Goal: Information Seeking & Learning: Learn about a topic

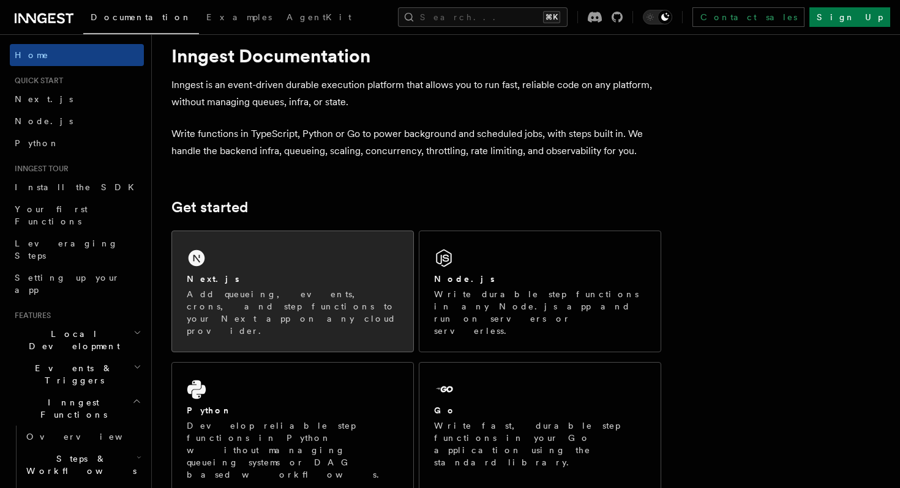
scroll to position [30, 0]
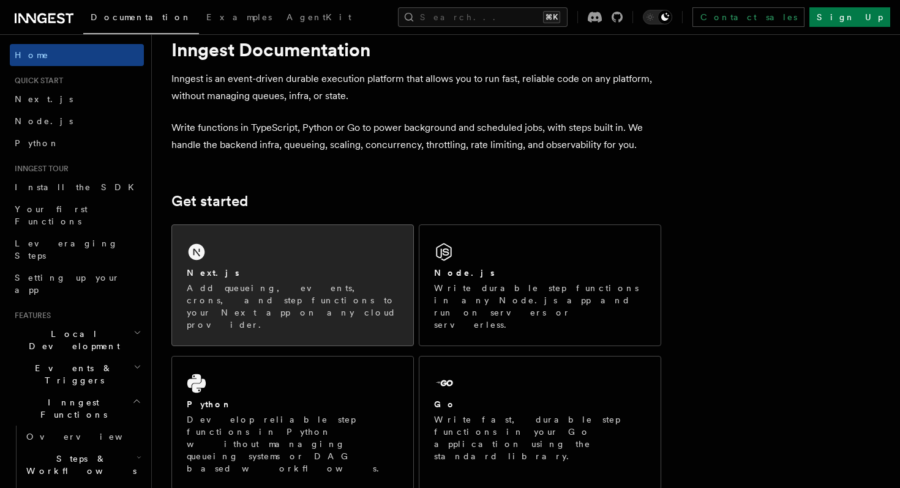
click at [325, 283] on p "Add queueing, events, crons, and step functions to your Next app on any cloud p…" at bounding box center [293, 306] width 212 height 49
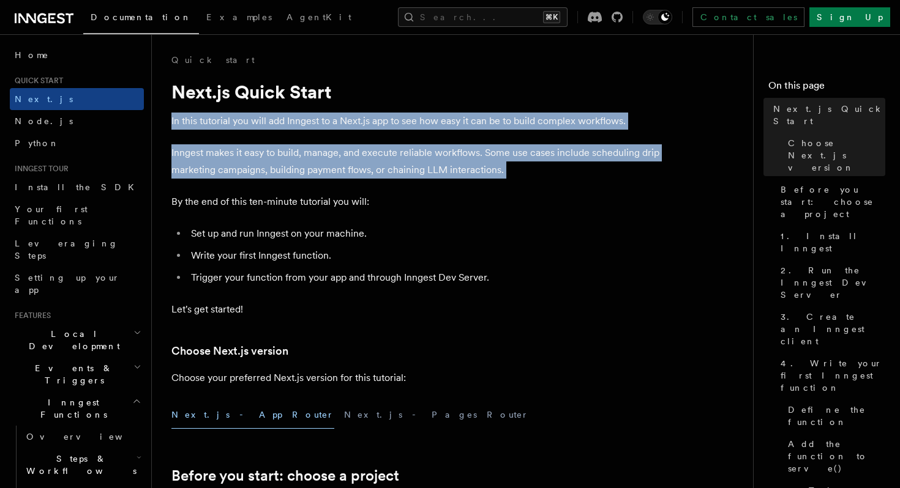
drag, startPoint x: 167, startPoint y: 121, endPoint x: 516, endPoint y: 182, distance: 354.2
click at [506, 236] on li "Set up and run Inngest on your machine." at bounding box center [424, 233] width 474 height 17
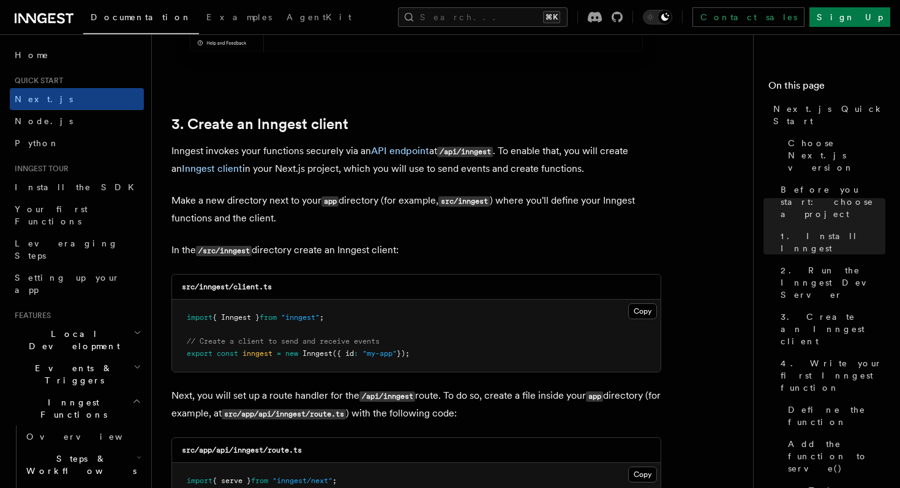
scroll to position [1384, 0]
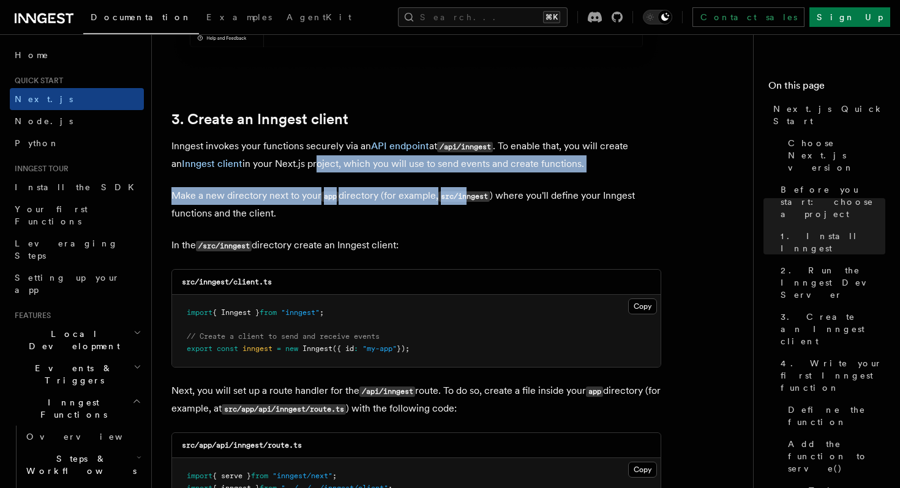
drag, startPoint x: 342, startPoint y: 160, endPoint x: 470, endPoint y: 195, distance: 133.3
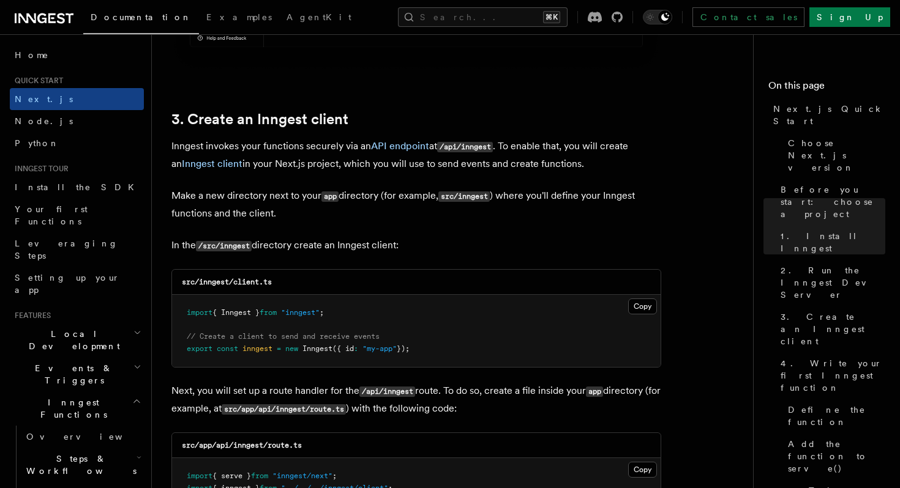
click at [319, 203] on p "Make a new directory next to your app directory (for example, src/inngest ) whe…" at bounding box center [416, 204] width 490 height 35
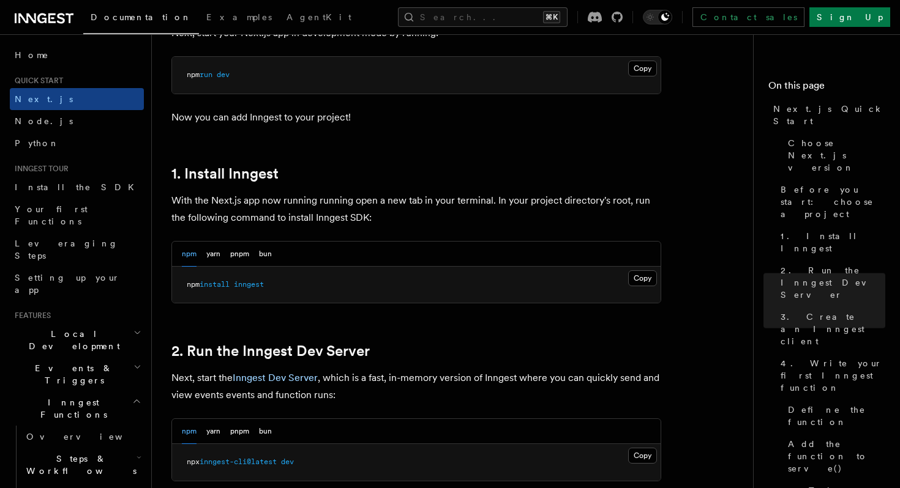
scroll to position [0, 0]
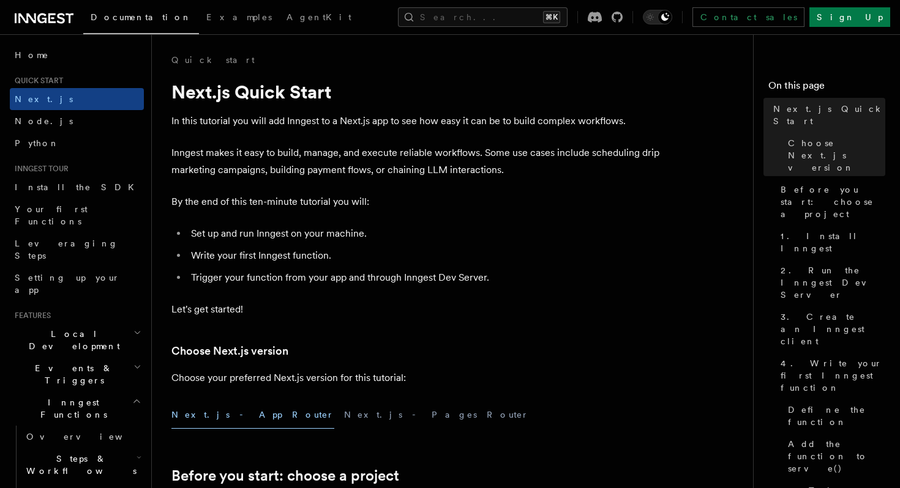
click at [41, 17] on icon at bounding box center [44, 18] width 59 height 15
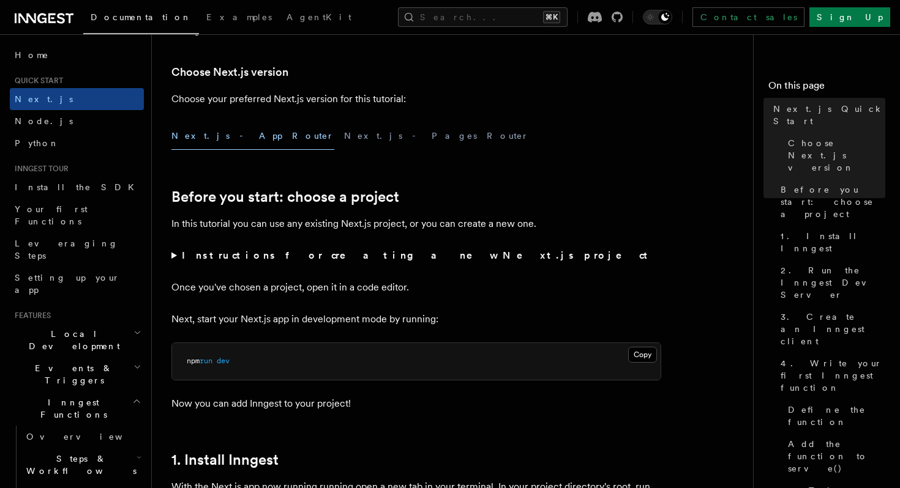
scroll to position [284, 0]
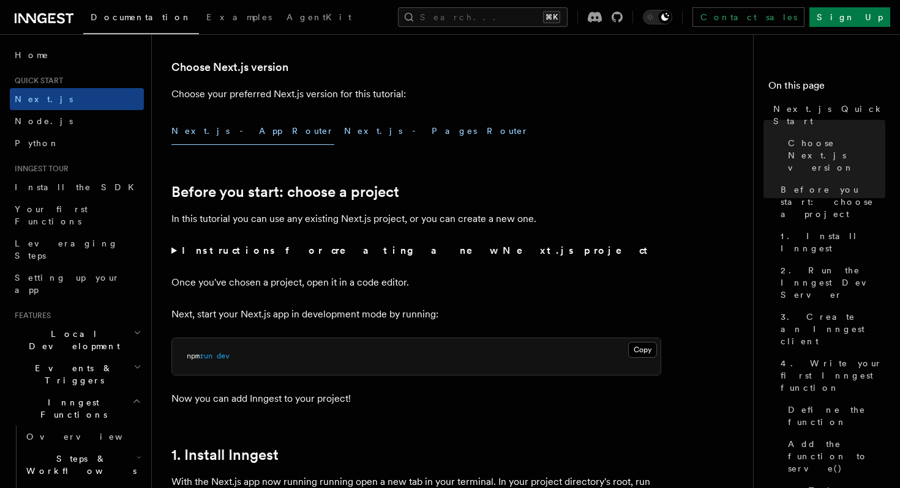
click at [344, 126] on button "Next.js - Pages Router" at bounding box center [436, 132] width 185 height 28
click at [220, 126] on button "Next.js - App Router" at bounding box center [252, 132] width 163 height 28
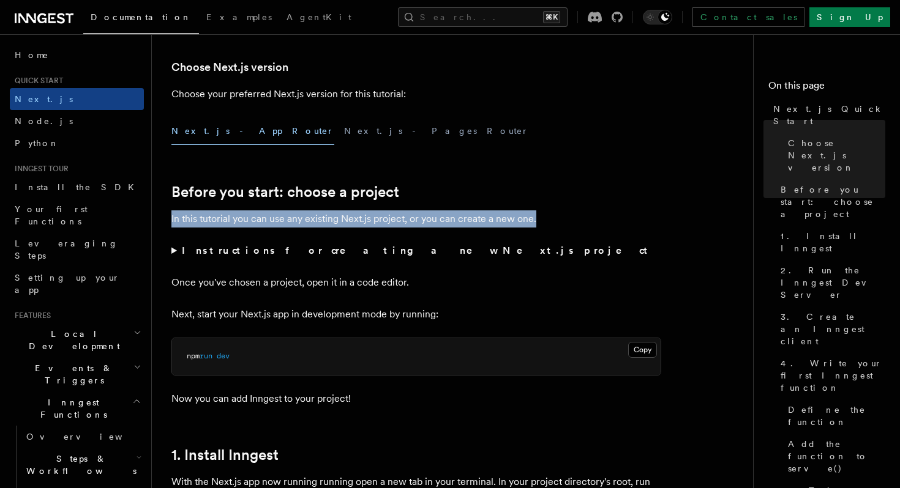
drag, startPoint x: 171, startPoint y: 215, endPoint x: 605, endPoint y: 215, distance: 434.5
click at [605, 215] on p "In this tutorial you can use any existing Next.js project, or you can create a …" at bounding box center [416, 219] width 490 height 17
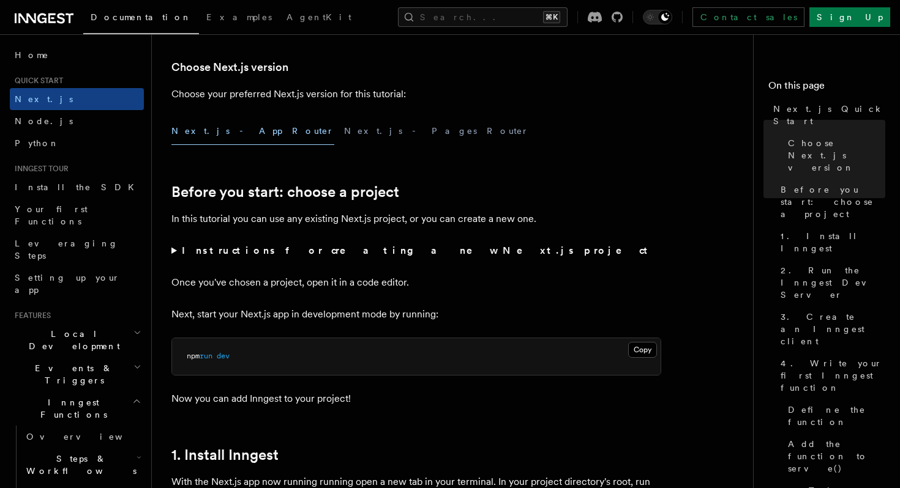
click at [521, 255] on summary "Instructions for creating a new Next.js project" at bounding box center [416, 250] width 490 height 17
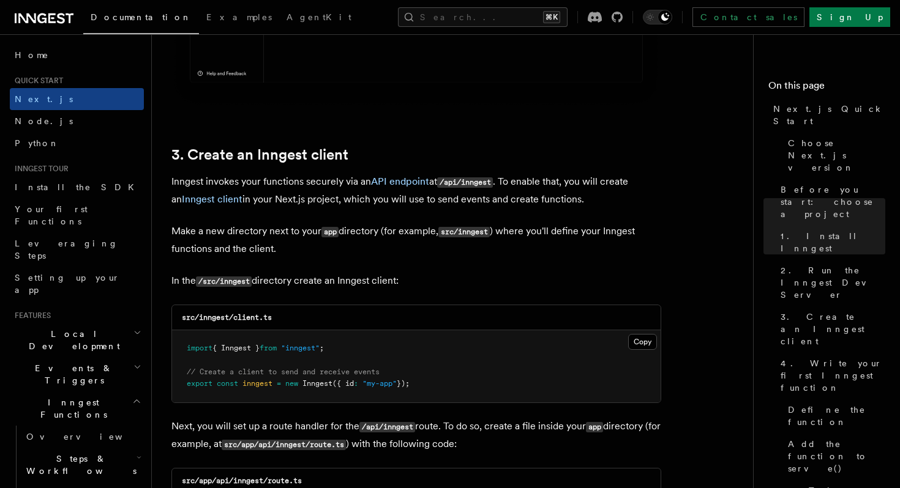
scroll to position [1431, 0]
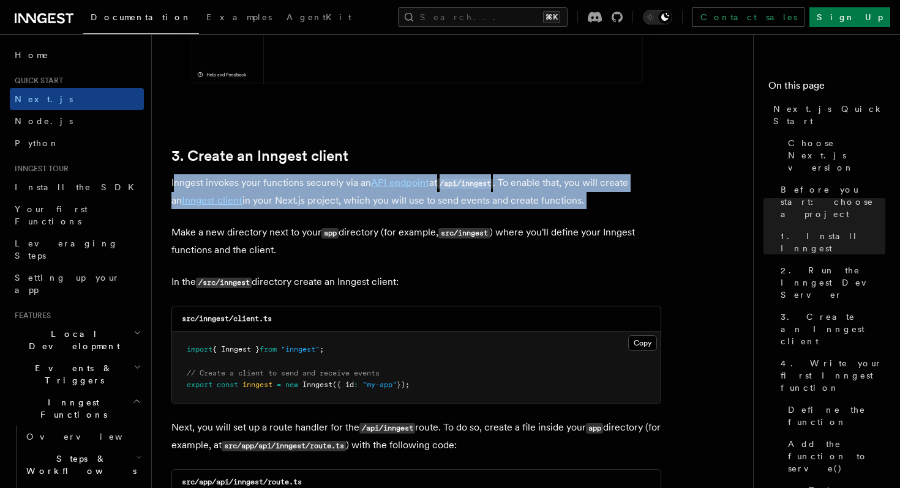
drag, startPoint x: 174, startPoint y: 185, endPoint x: 441, endPoint y: 212, distance: 268.2
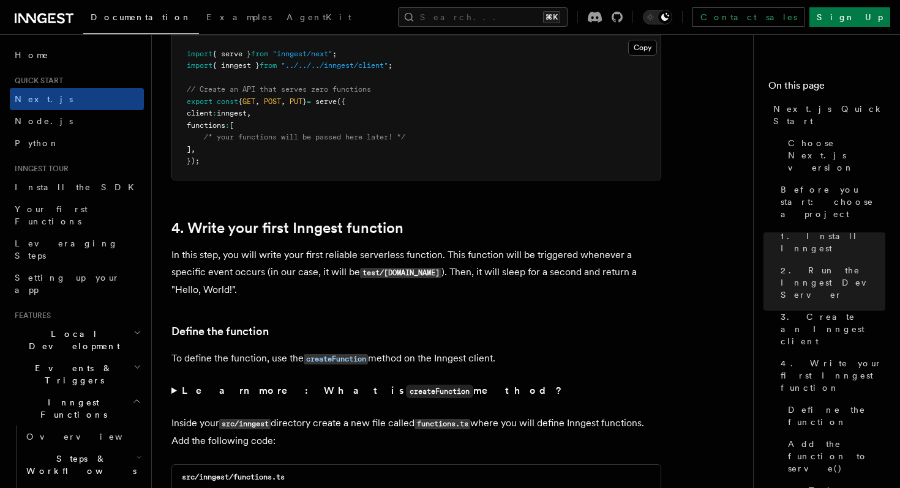
scroll to position [1899, 0]
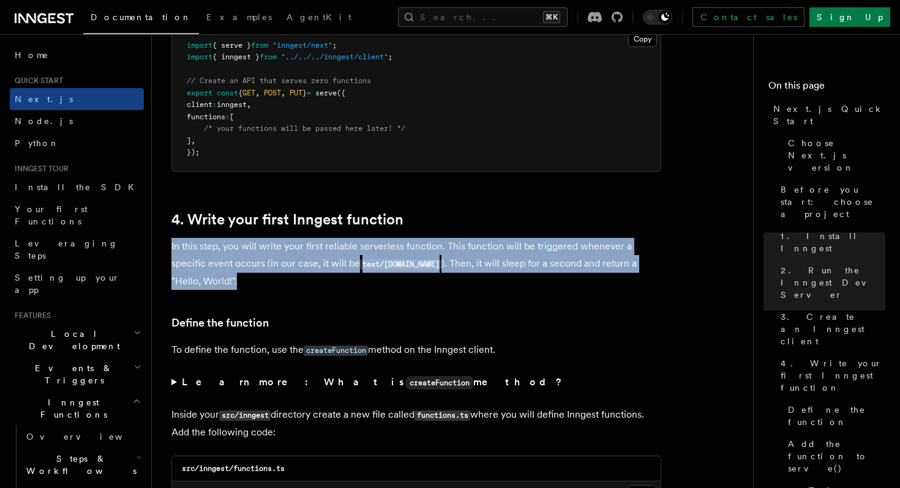
drag, startPoint x: 207, startPoint y: 281, endPoint x: 171, endPoint y: 253, distance: 45.4
click at [171, 253] on p "In this step, you will write your first reliable serverless function. This func…" at bounding box center [416, 264] width 490 height 52
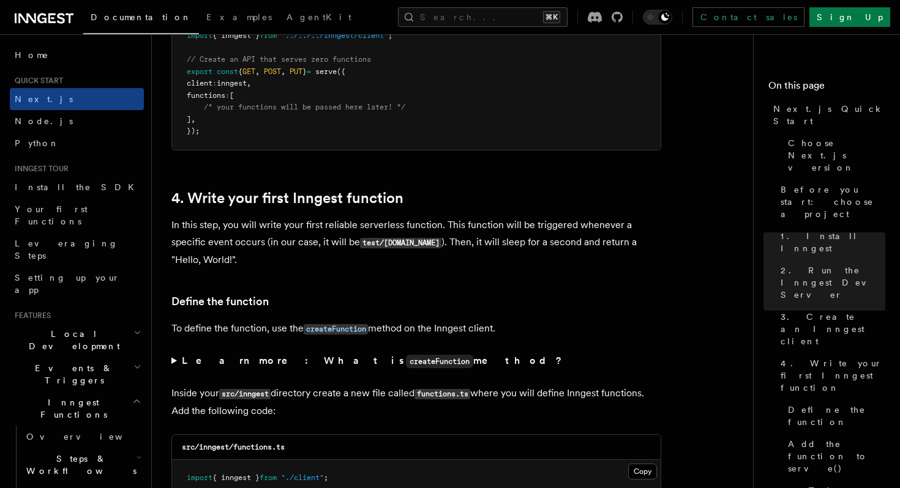
scroll to position [1930, 0]
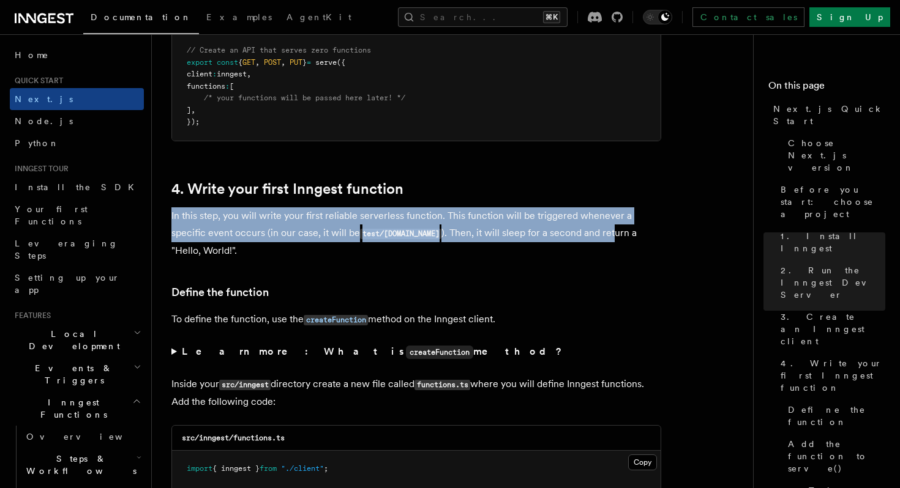
drag, startPoint x: 436, startPoint y: 205, endPoint x: 608, endPoint y: 233, distance: 174.9
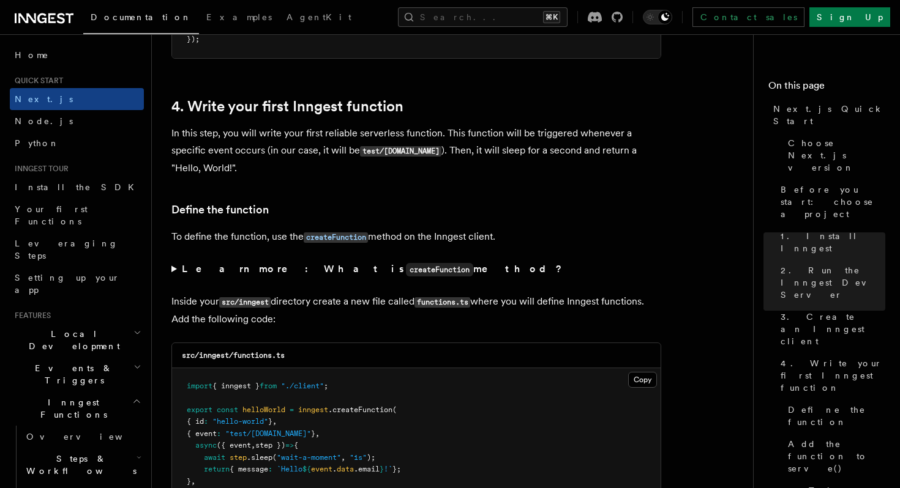
scroll to position [2017, 0]
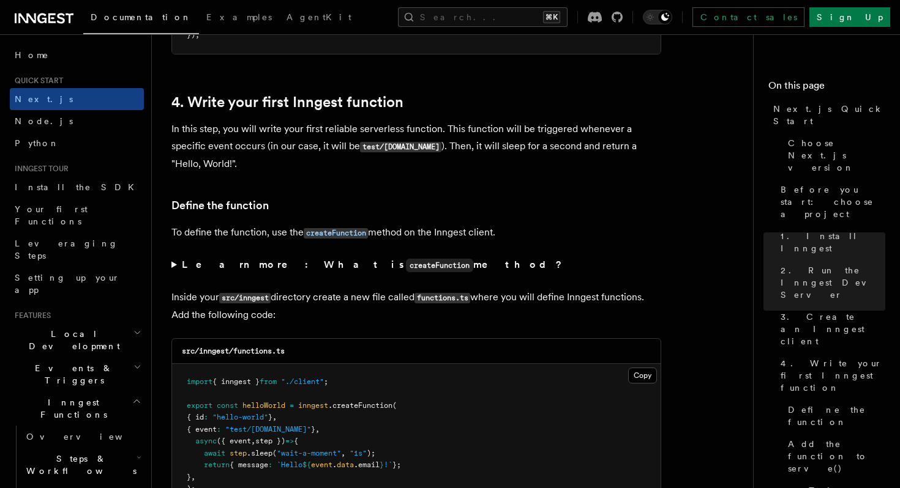
drag, startPoint x: 170, startPoint y: 270, endPoint x: 177, endPoint y: 269, distance: 6.8
click at [173, 268] on summary "Learn more: What is createFunction method?" at bounding box center [416, 265] width 490 height 18
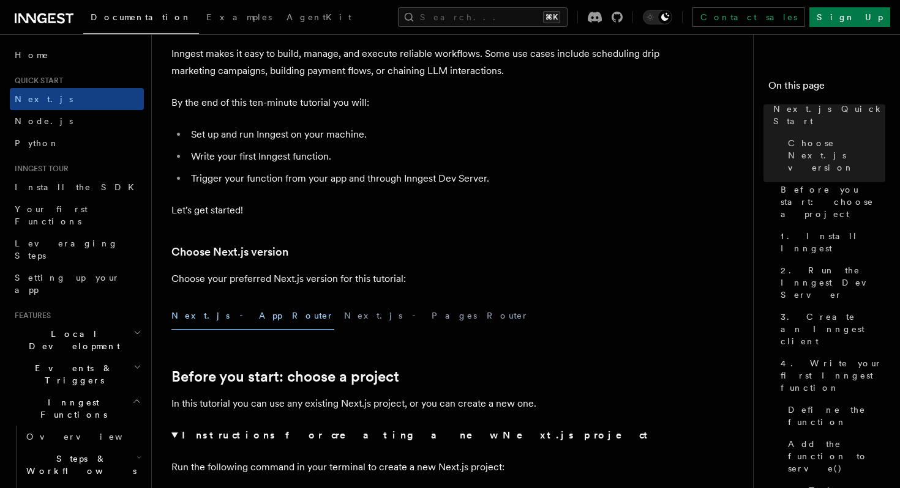
scroll to position [0, 0]
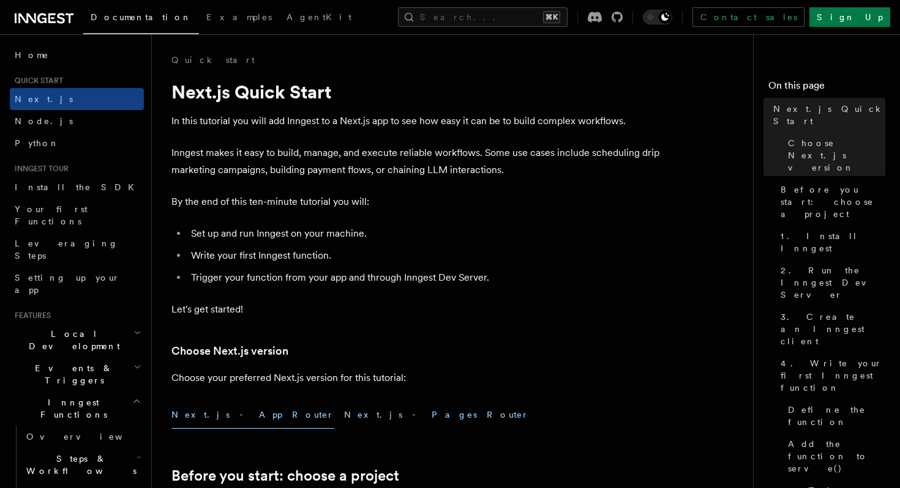
click at [344, 415] on button "Next.js - Pages Router" at bounding box center [436, 415] width 185 height 28
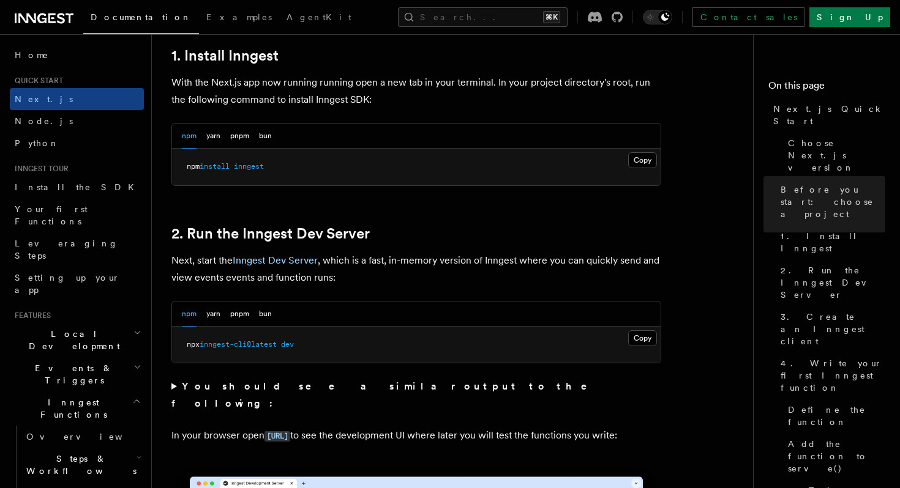
scroll to position [822, 0]
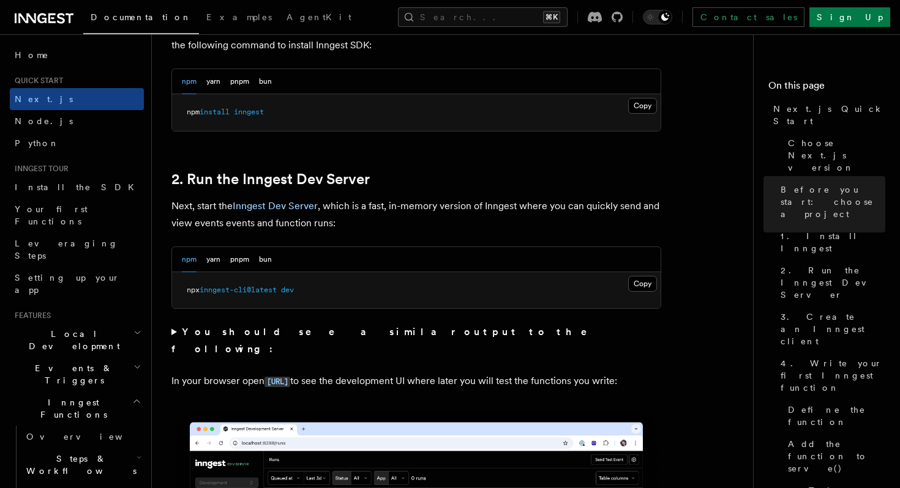
click at [175, 333] on summary "You should see a similar output to the following:" at bounding box center [416, 341] width 490 height 34
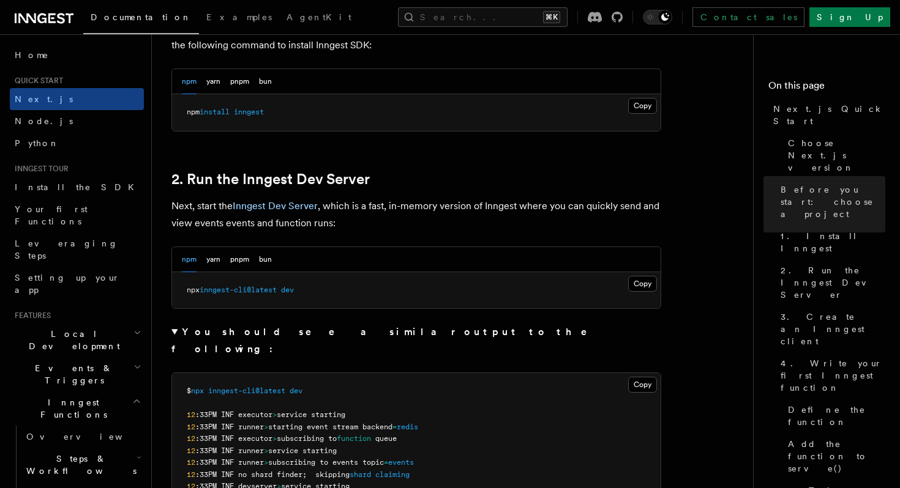
click at [176, 334] on summary "You should see a similar output to the following:" at bounding box center [416, 341] width 490 height 34
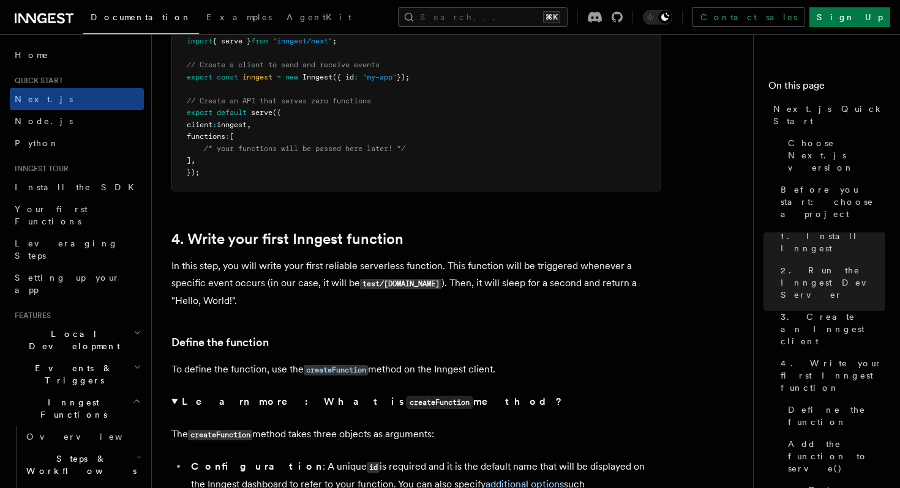
scroll to position [1706, 0]
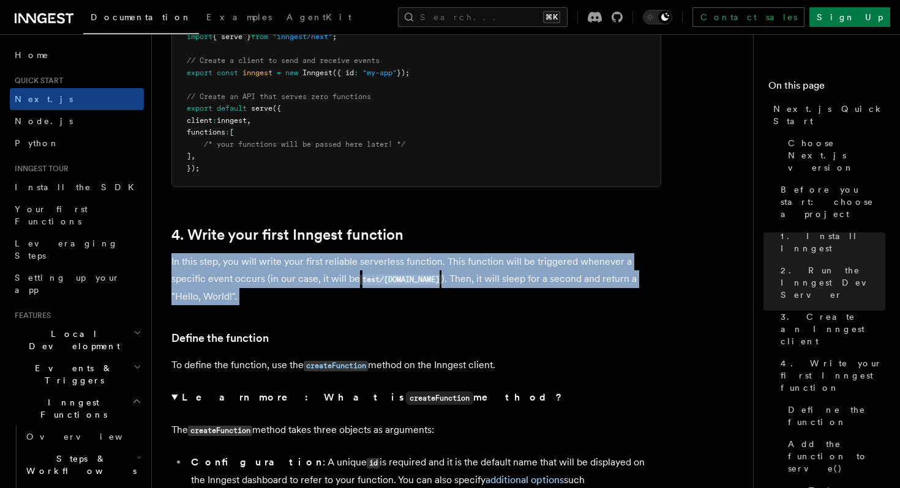
drag, startPoint x: 170, startPoint y: 263, endPoint x: 201, endPoint y: 305, distance: 53.0
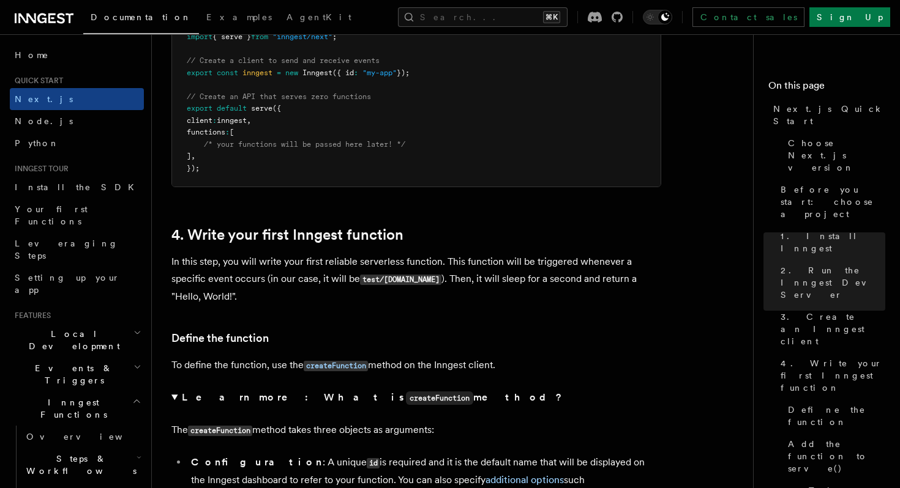
click at [453, 335] on h3 "Define the function" at bounding box center [416, 338] width 490 height 17
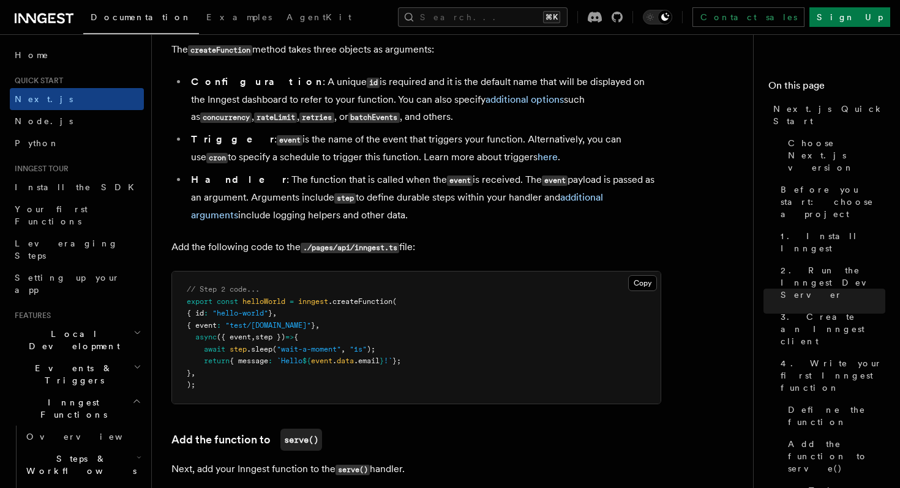
scroll to position [2088, 0]
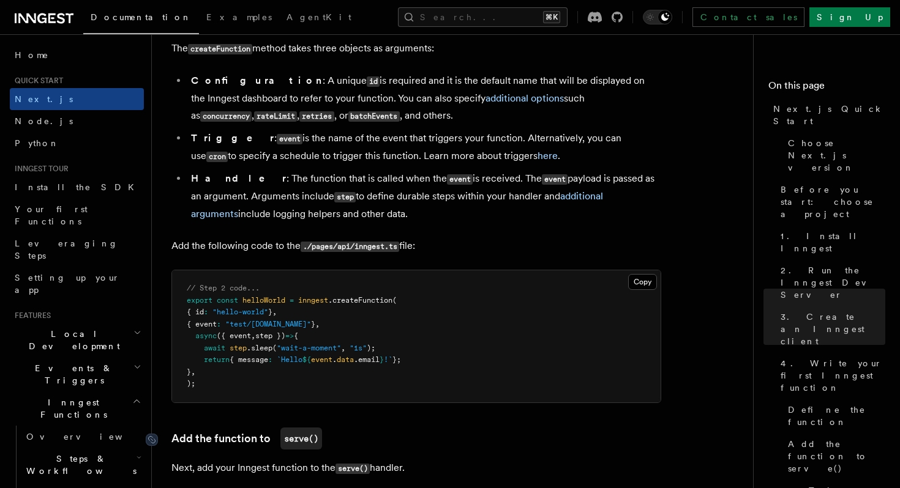
click at [296, 444] on code "serve()" at bounding box center [301, 439] width 42 height 22
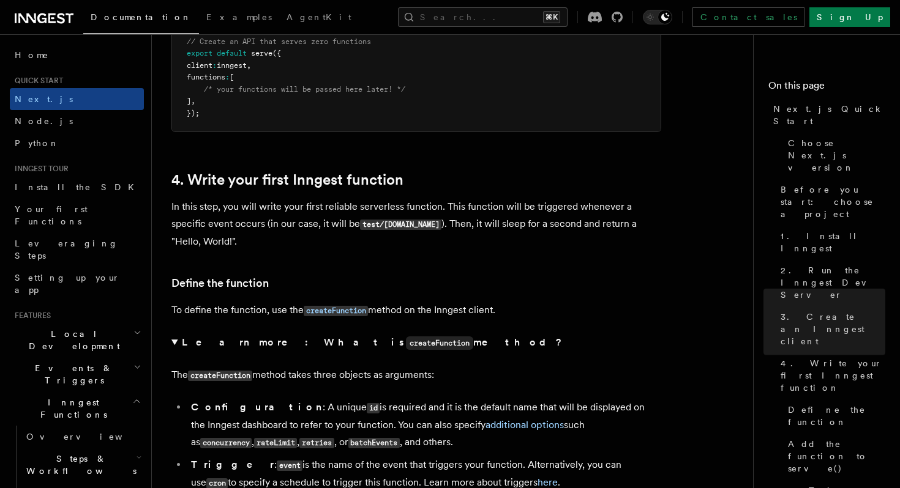
scroll to position [1474, 0]
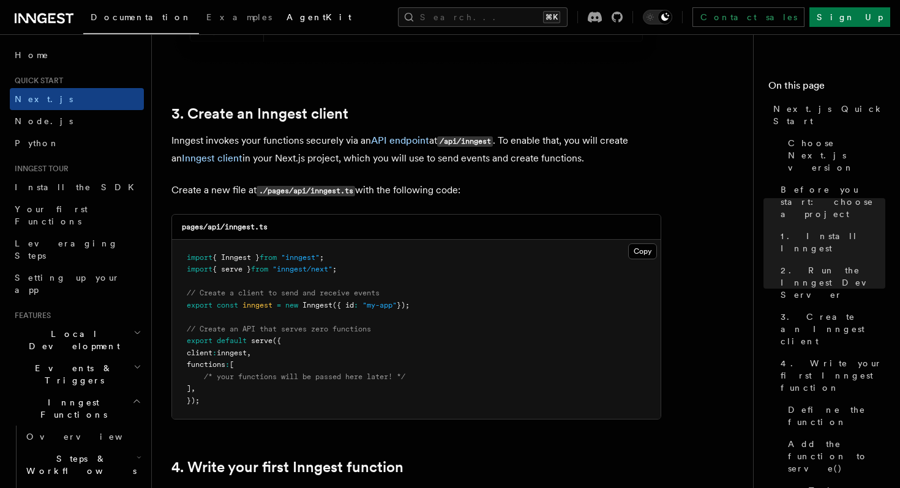
click at [286, 18] on span "AgentKit" at bounding box center [318, 17] width 65 height 10
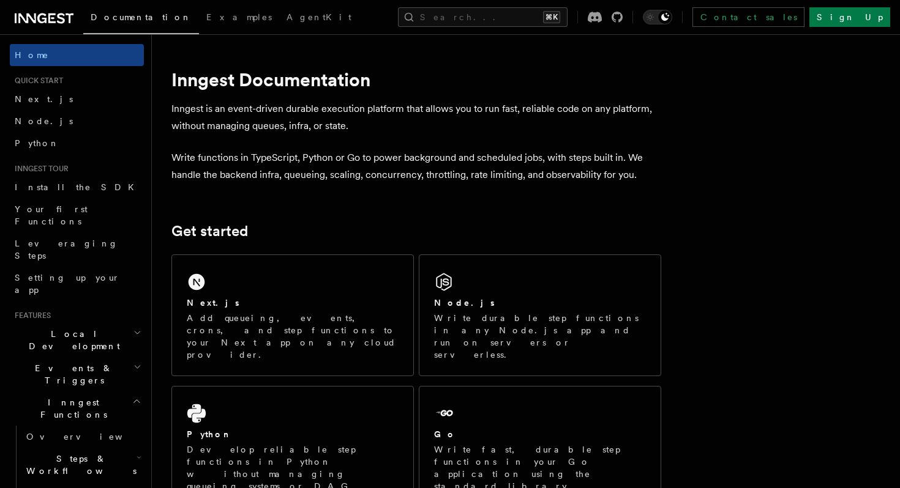
scroll to position [20, 0]
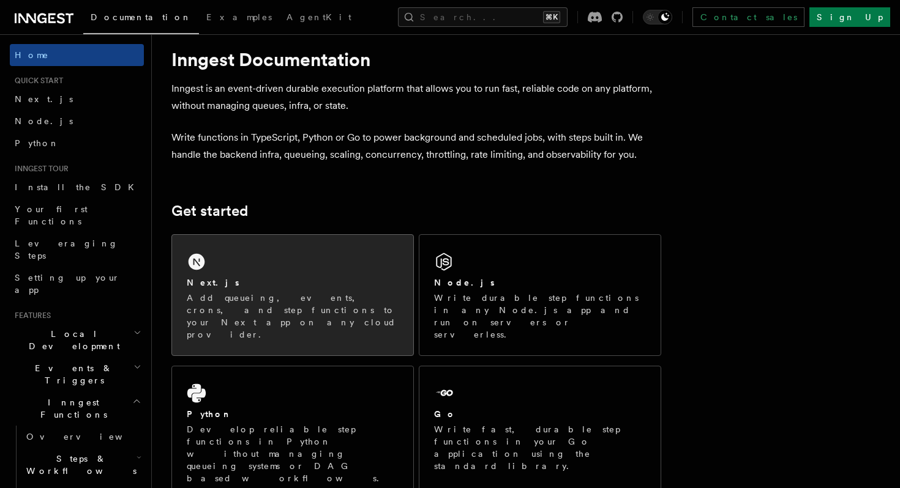
click at [351, 290] on div "Next.js Add queueing, events, crons, and step functions to your Next app on any…" at bounding box center [293, 309] width 212 height 64
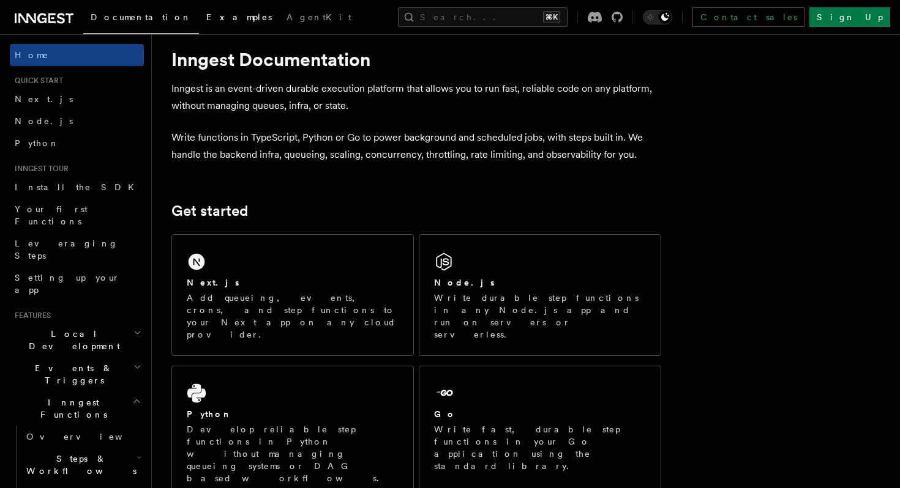
click at [199, 29] on link "Examples" at bounding box center [239, 18] width 80 height 29
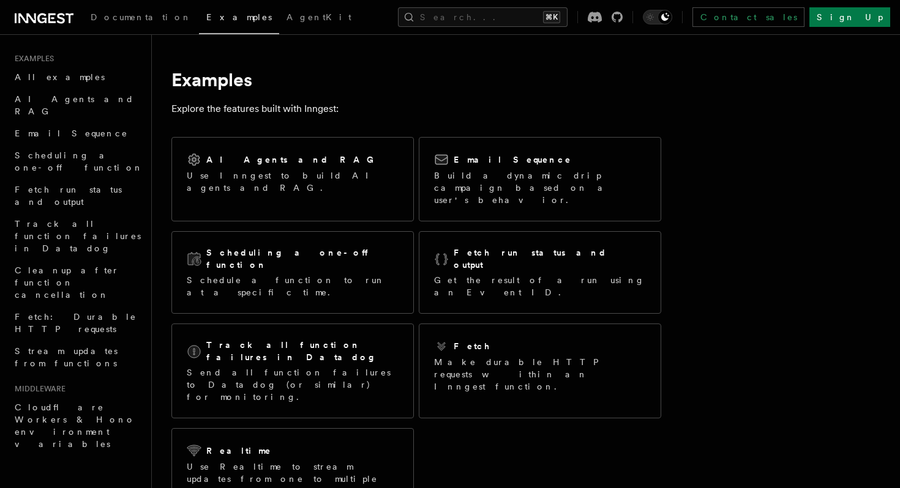
click at [48, 15] on icon at bounding box center [51, 18] width 7 height 10
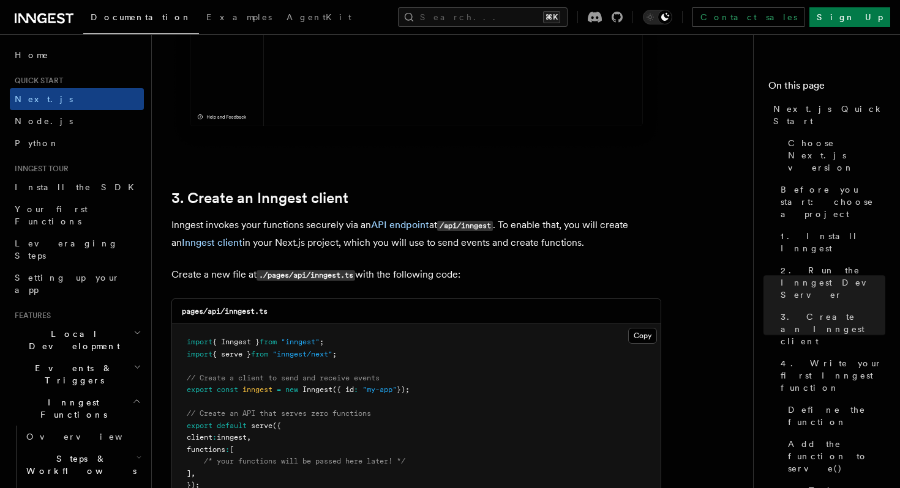
scroll to position [1214, 0]
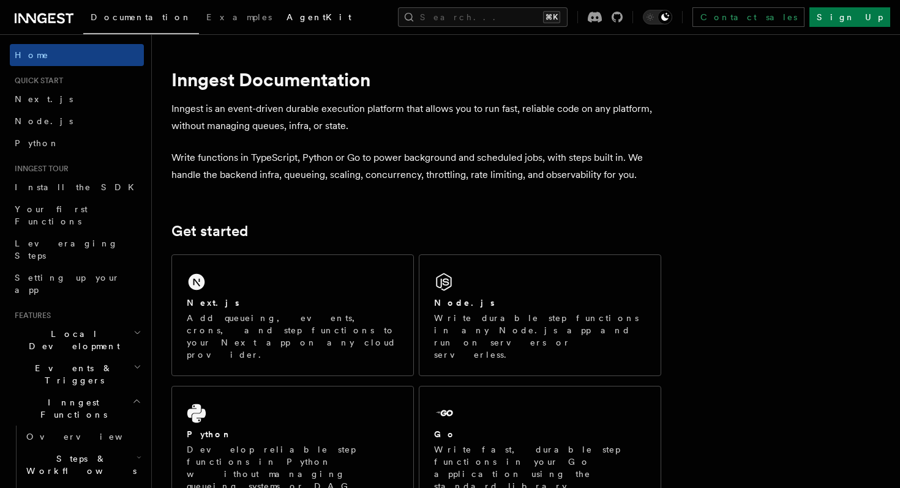
click at [286, 16] on span "AgentKit" at bounding box center [318, 17] width 65 height 10
